Goal: Find contact information: Find contact information

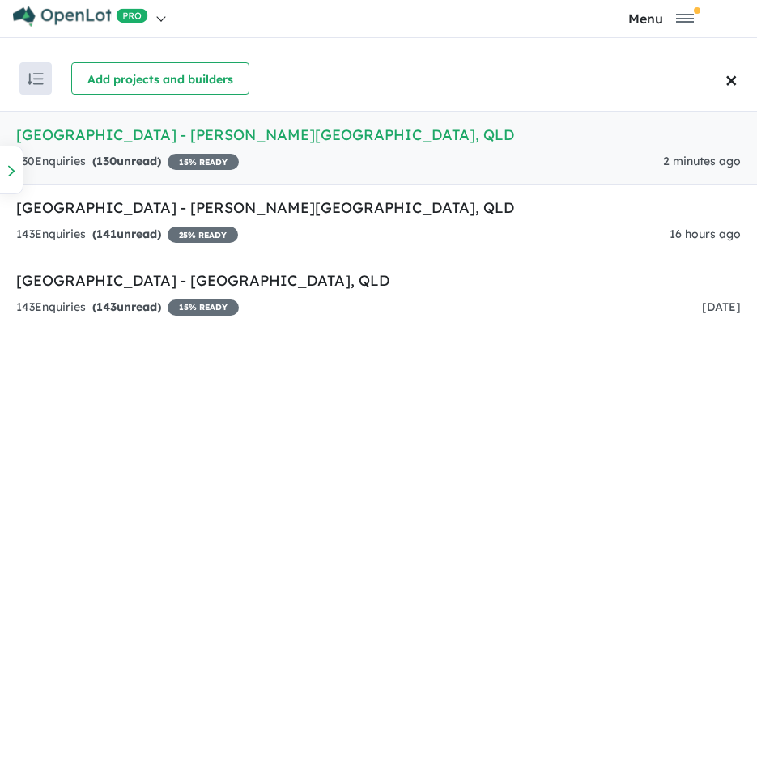
click at [335, 650] on div "Recent enquiries first Most unread enquiries first Most enquiries first By name…" at bounding box center [378, 407] width 757 height 722
click at [167, 146] on link "[GEOGRAPHIC_DATA] - [PERSON_NAME][GEOGRAPHIC_DATA] , QLD 130 Enquir ies ( 130 u…" at bounding box center [378, 148] width 757 height 74
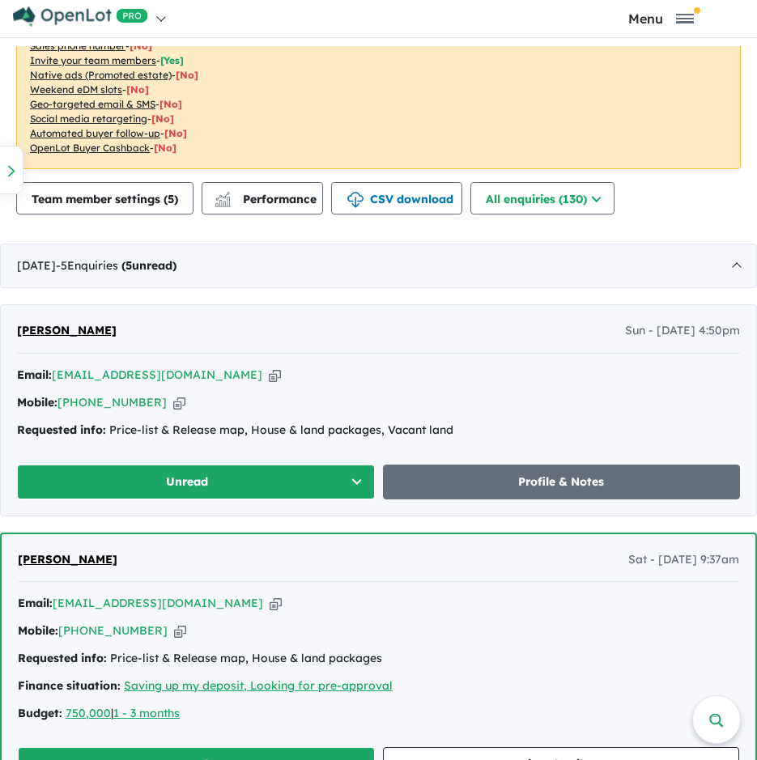
scroll to position [729, 0]
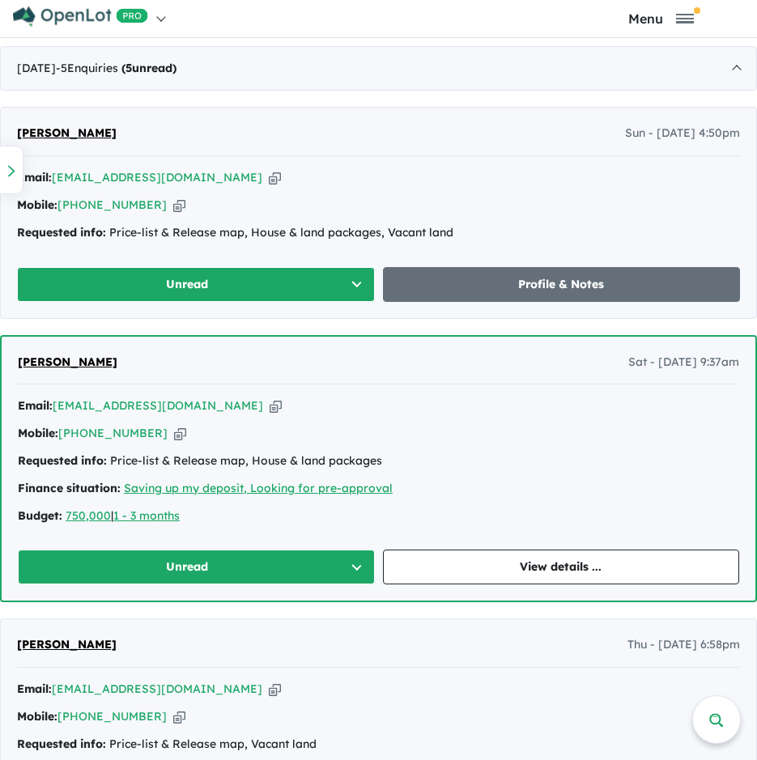
click at [283, 658] on div "[PERSON_NAME] Thu - [DATE] 6:58pm" at bounding box center [378, 652] width 723 height 32
click at [269, 183] on icon "button" at bounding box center [275, 177] width 12 height 17
click at [173, 204] on icon "button" at bounding box center [179, 205] width 12 height 17
click at [269, 179] on icon "button" at bounding box center [275, 177] width 12 height 17
drag, startPoint x: 465, startPoint y: 222, endPoint x: 104, endPoint y: 241, distance: 361.7
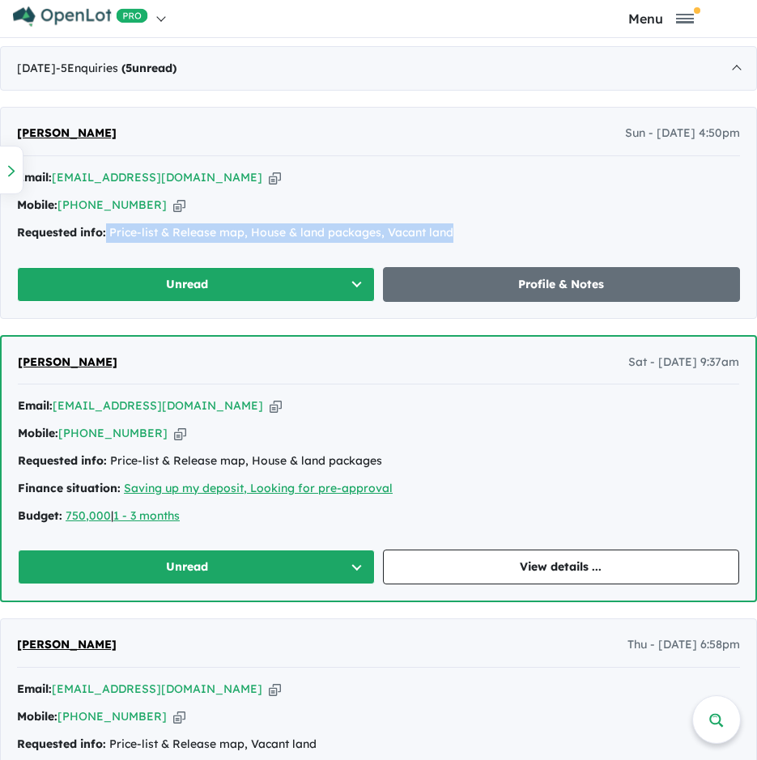
click at [104, 241] on div "Email: [EMAIL_ADDRESS][DOMAIN_NAME] Copied! Mobile: [PHONE_NUMBER] Copied! Requ…" at bounding box center [378, 209] width 723 height 82
copy div ": Price-list & Release map, House & land packages, Vacant land"
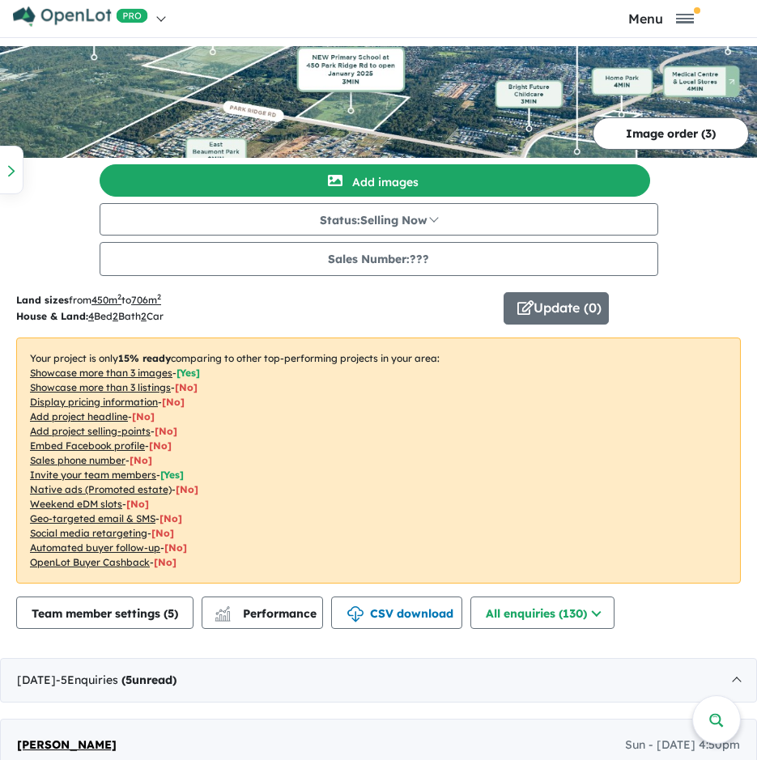
scroll to position [0, 0]
